Goal: Download file/media

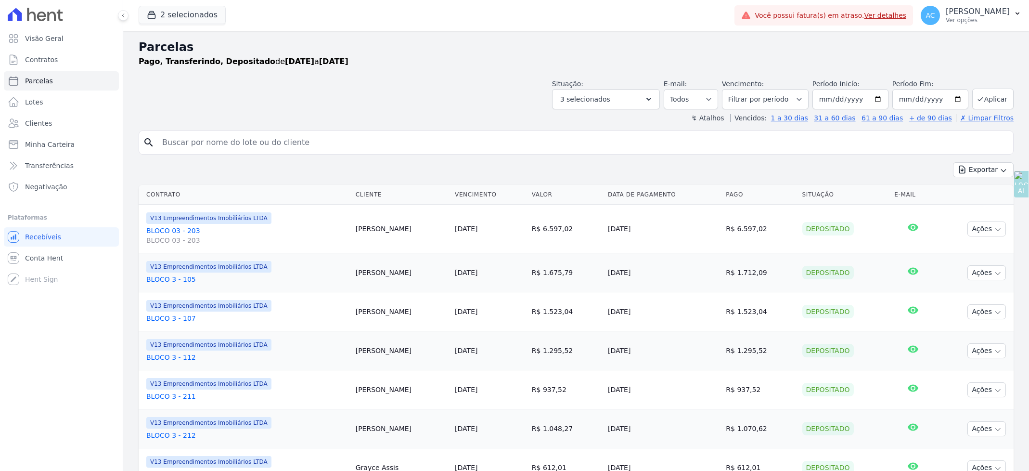
select select
click at [983, 97] on button "Aplicar" at bounding box center [992, 99] width 41 height 21
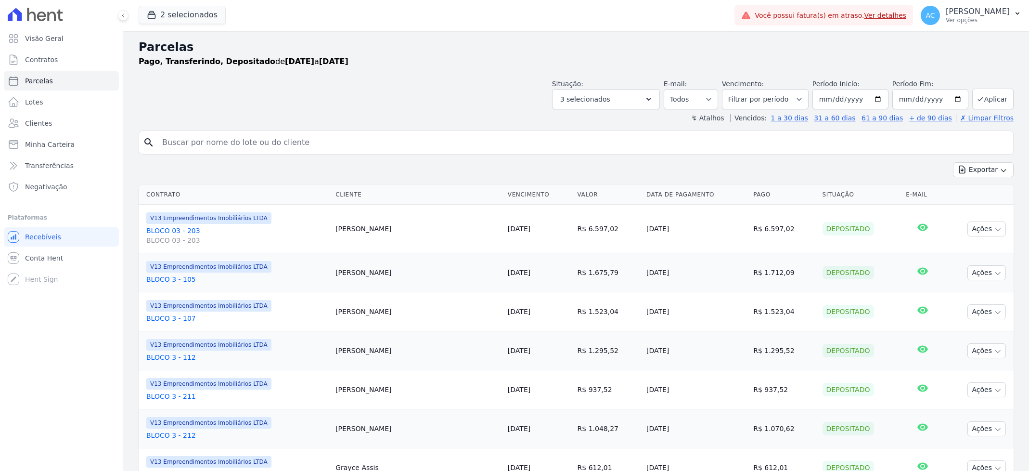
select select
click at [986, 172] on button "Exportar" at bounding box center [983, 169] width 61 height 15
click at [969, 212] on span "Exportar CSV" at bounding box center [982, 209] width 51 height 10
